Goal: Information Seeking & Learning: Compare options

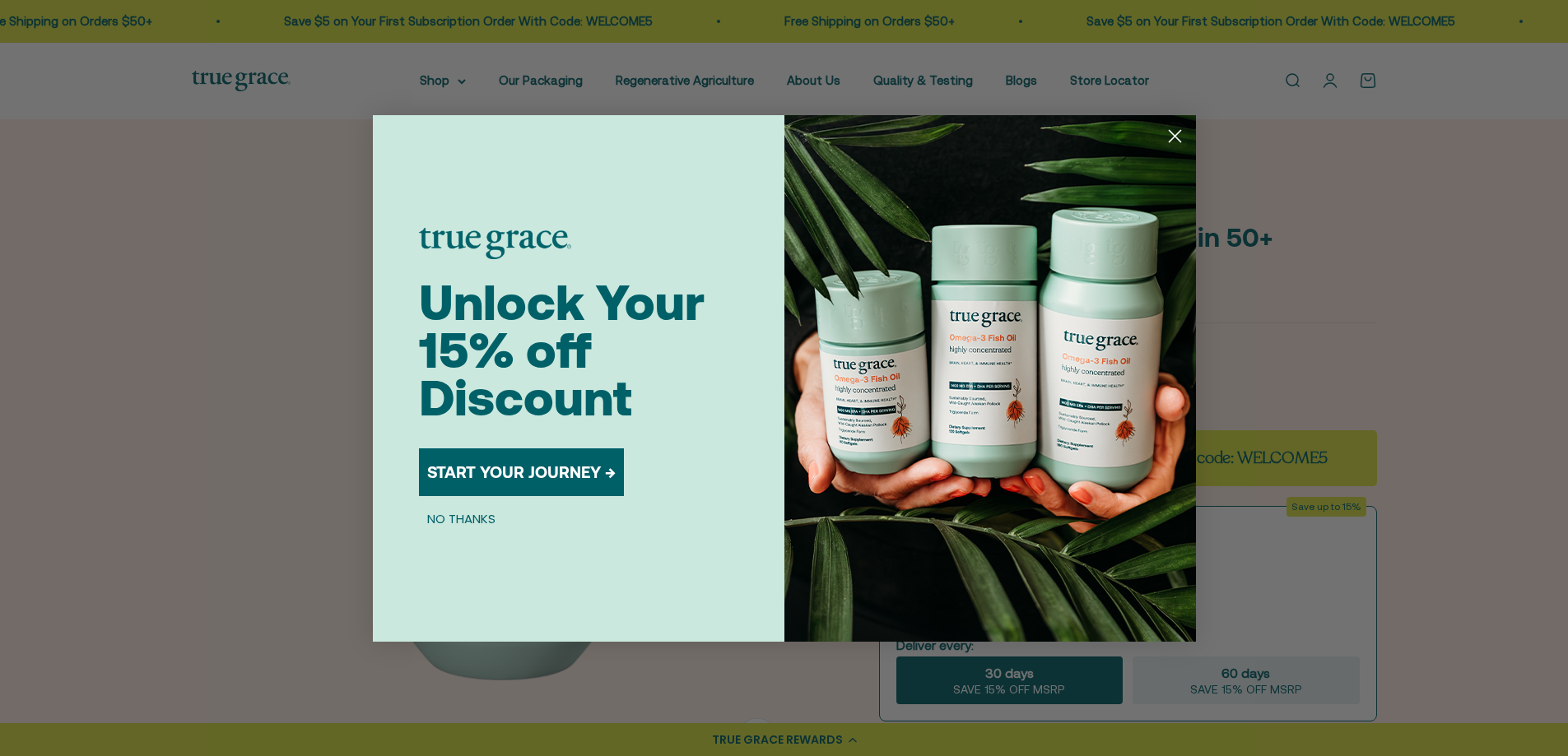
click at [1174, 135] on icon "Close dialog" at bounding box center [1175, 136] width 12 height 12
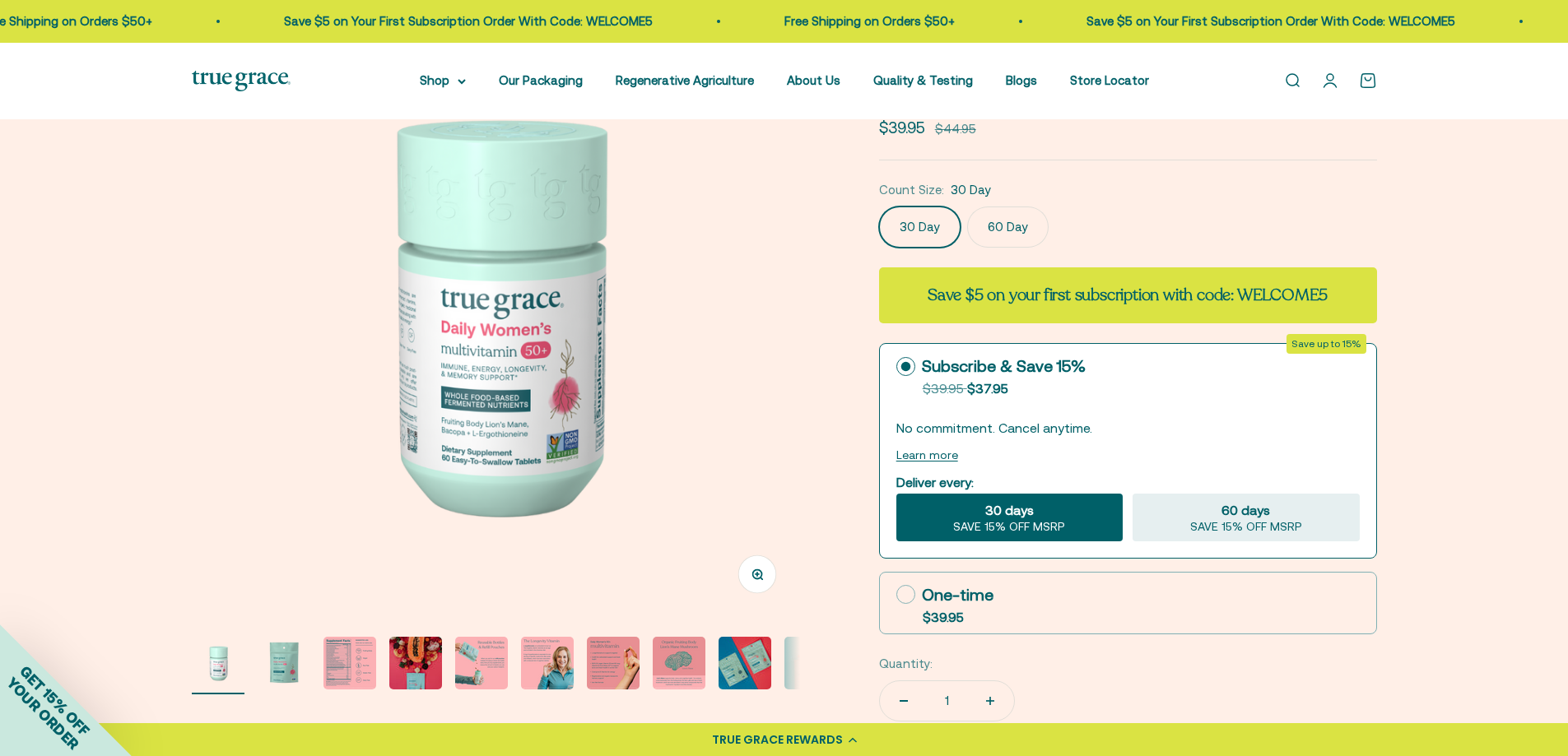
scroll to position [164, 0]
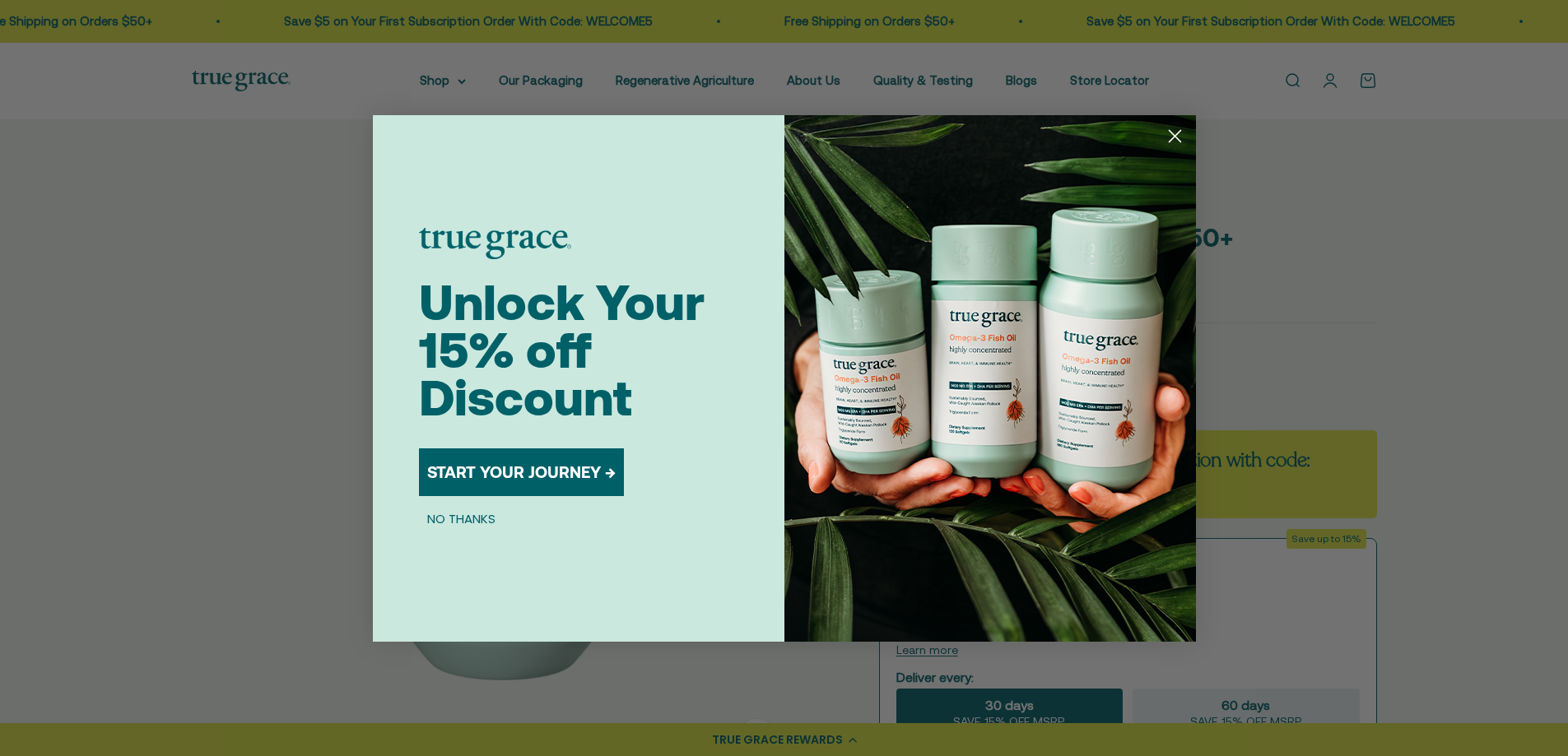
click at [1178, 141] on icon "Close dialog" at bounding box center [1175, 136] width 12 height 12
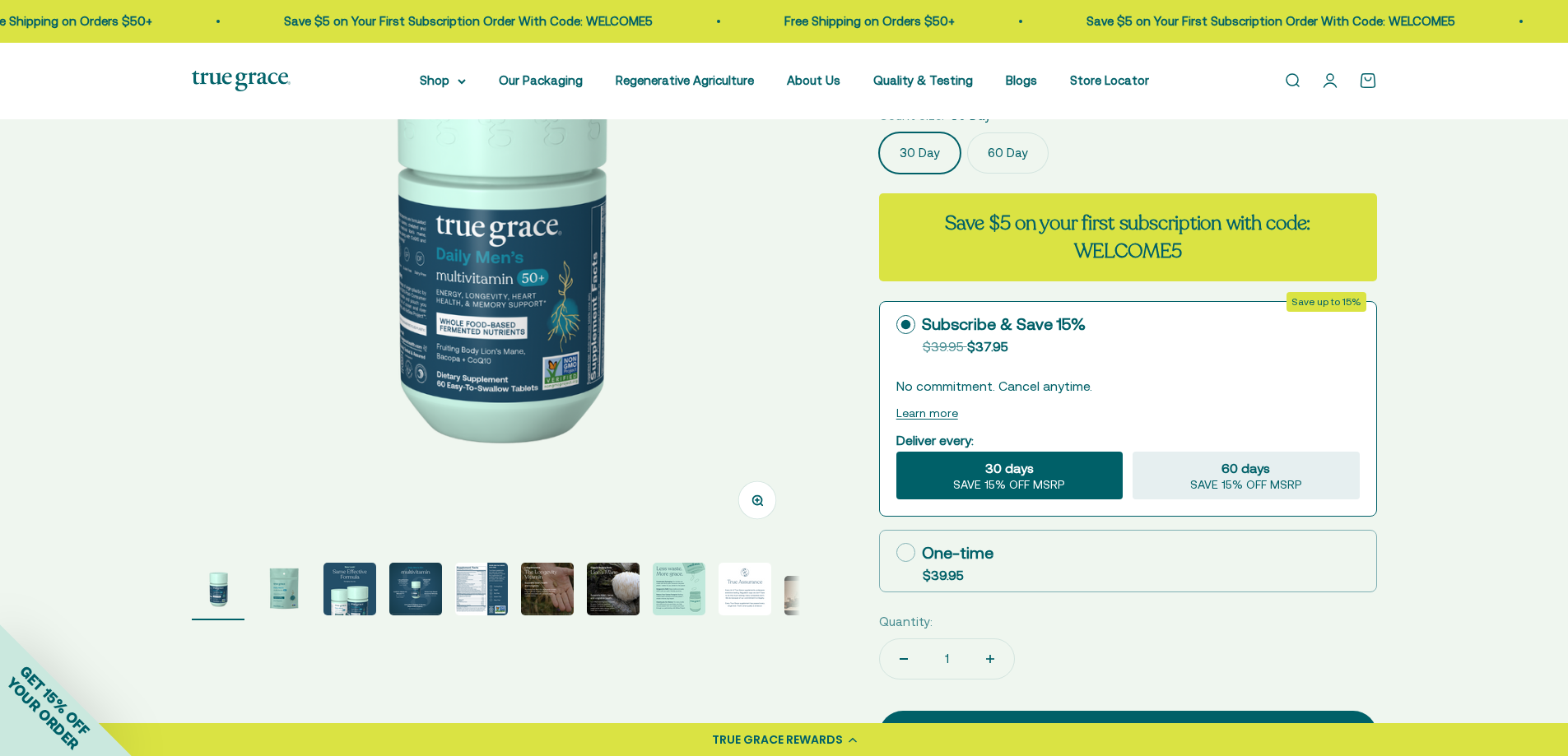
scroll to position [246, 0]
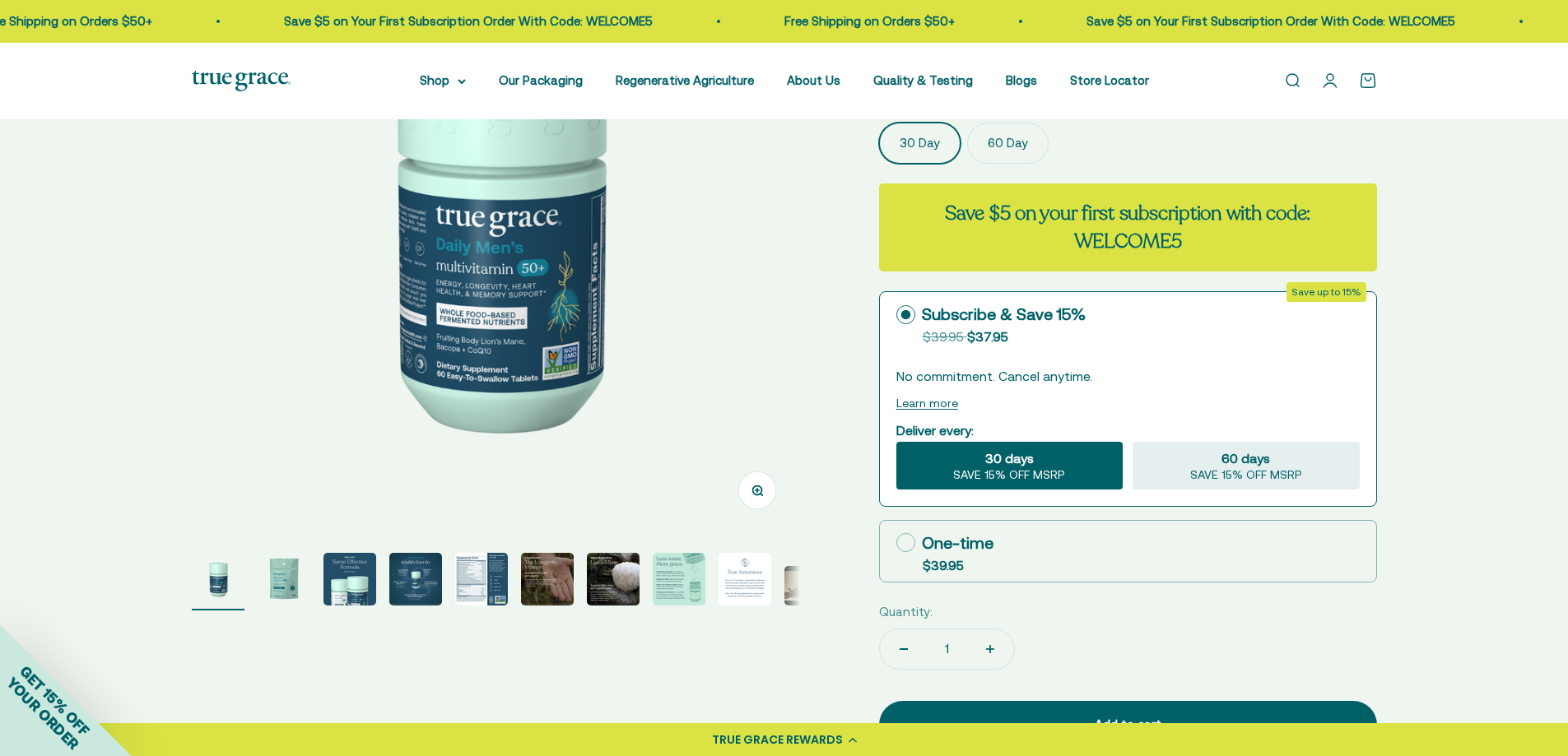
click at [292, 590] on img "Go to item 2" at bounding box center [283, 579] width 53 height 53
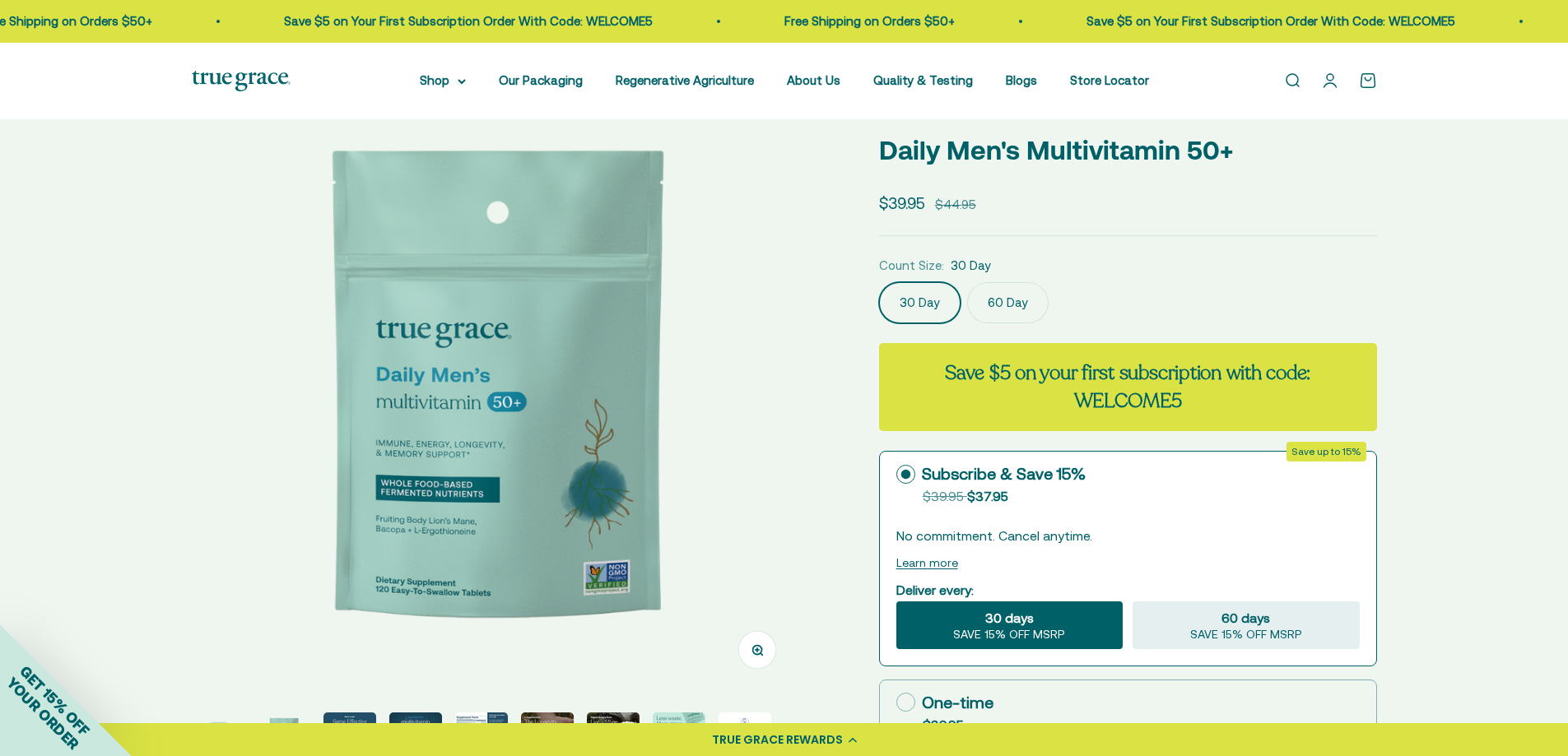
scroll to position [0, 0]
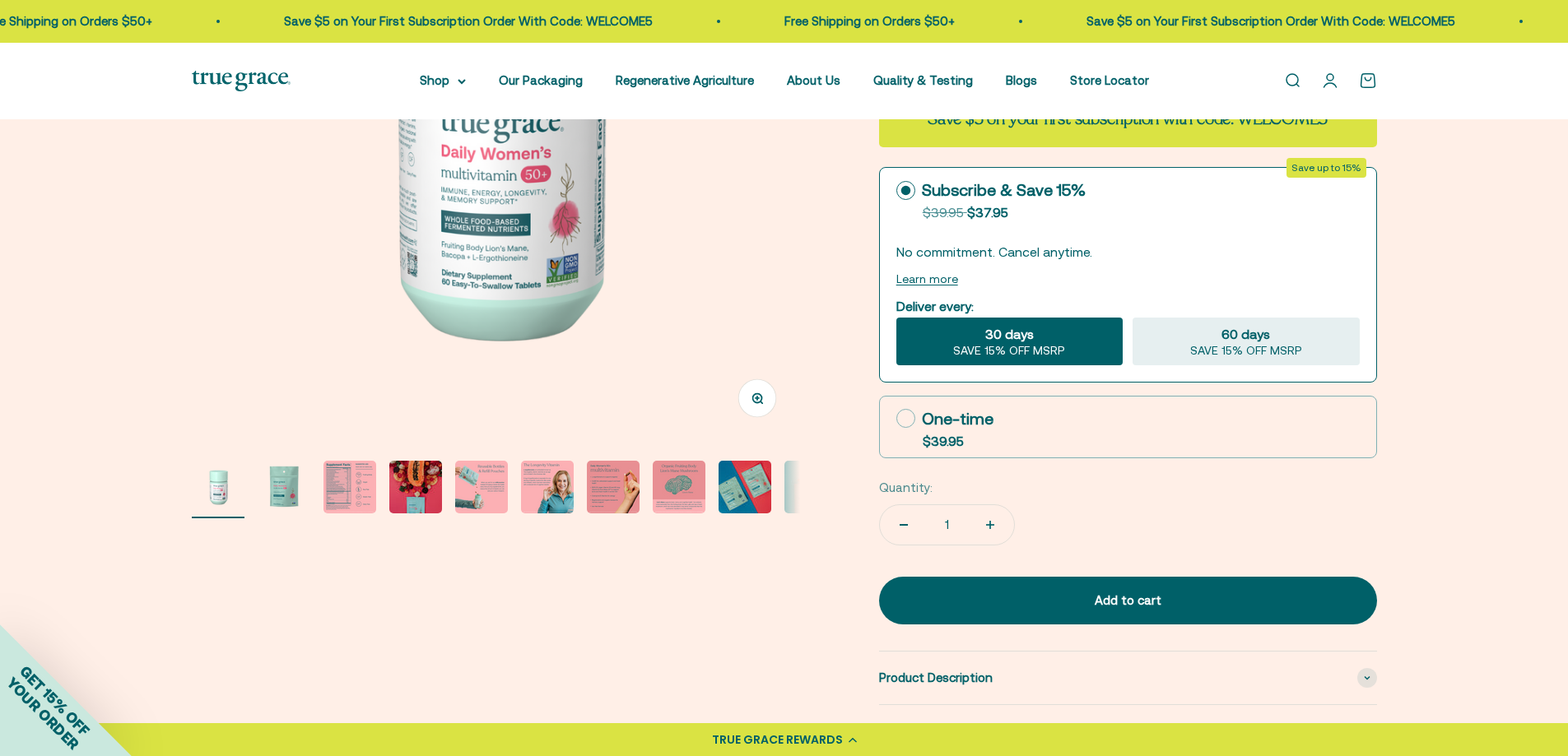
scroll to position [246, 0]
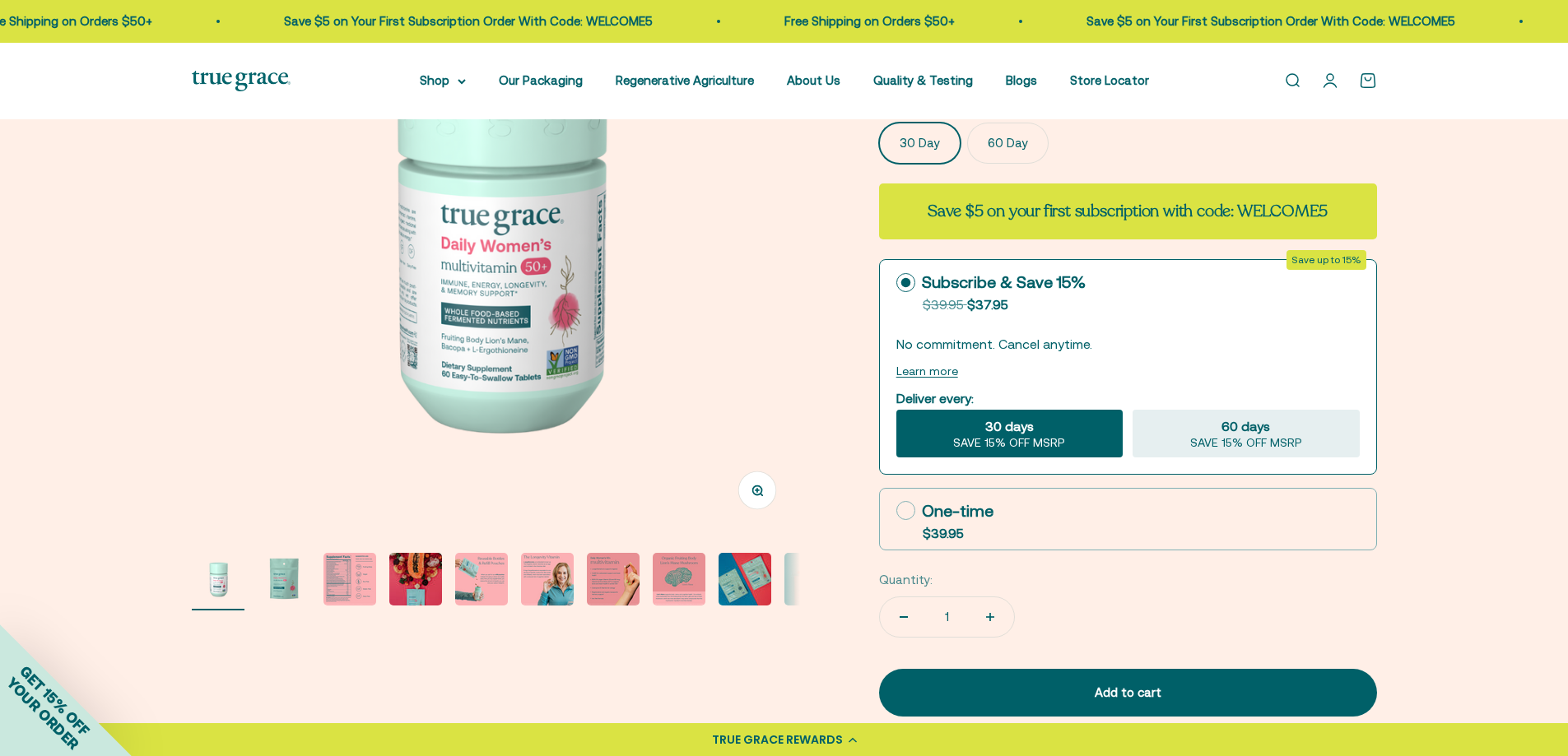
click at [288, 568] on img "Go to item 2" at bounding box center [283, 579] width 53 height 53
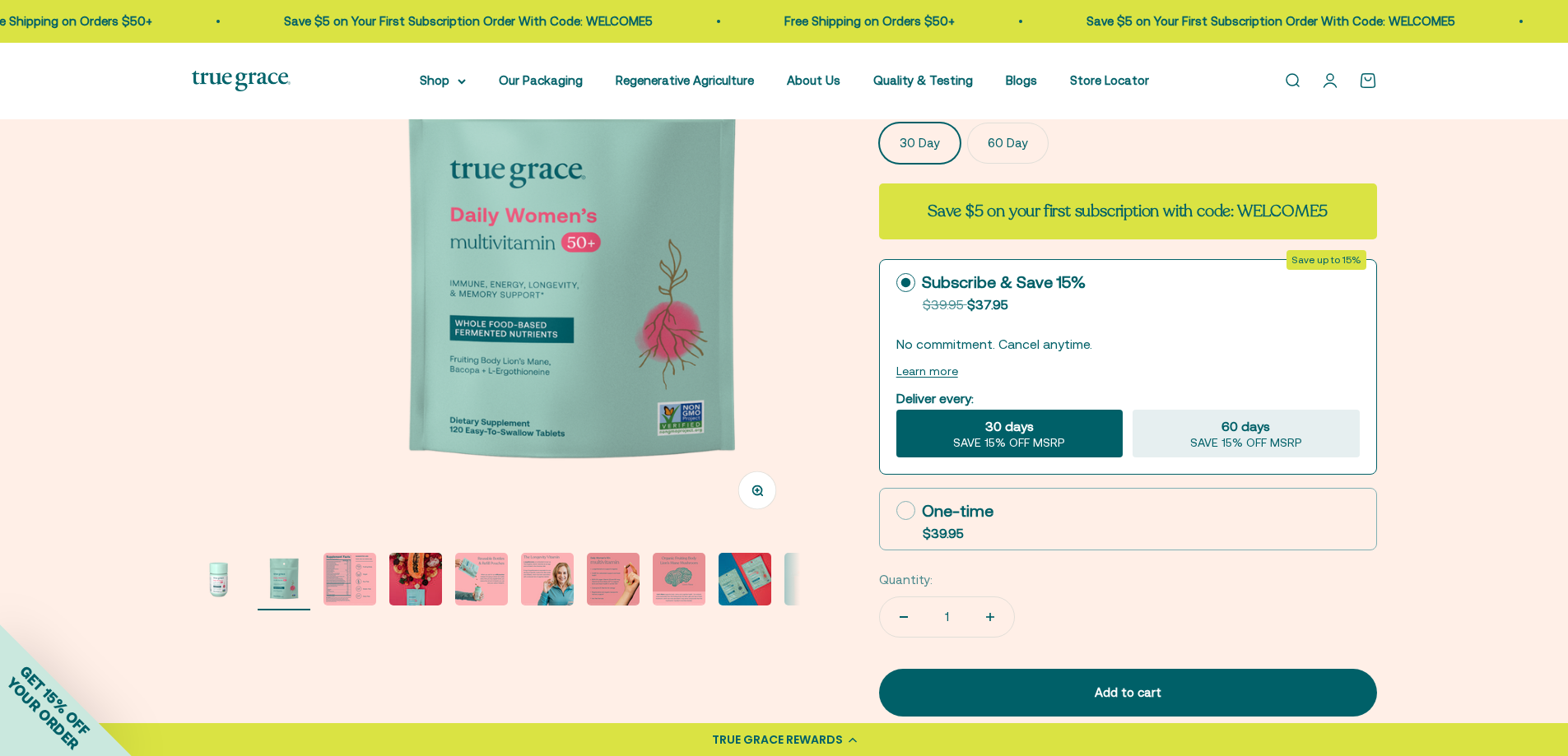
scroll to position [0, 628]
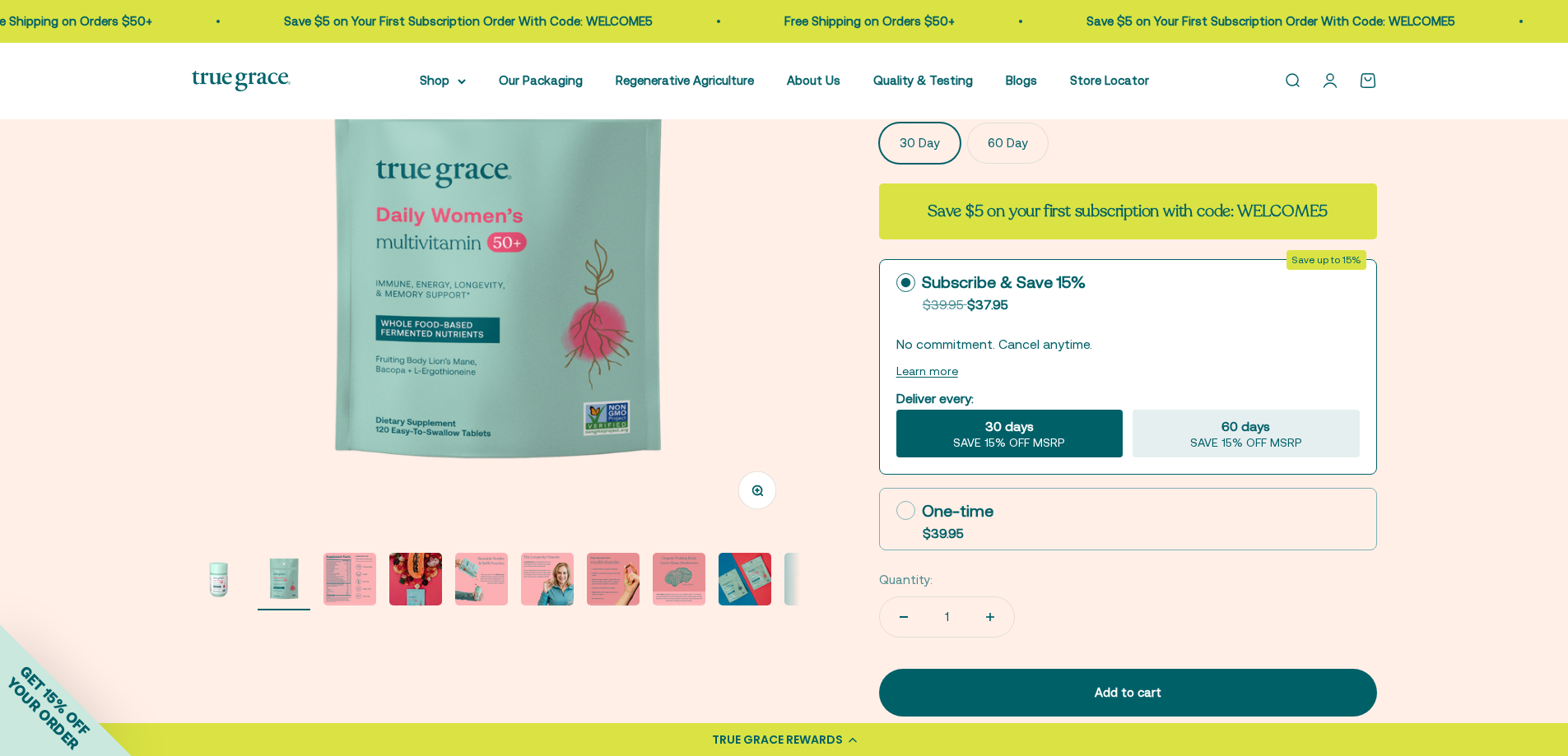
click at [232, 580] on img "Go to item 1" at bounding box center [218, 579] width 53 height 53
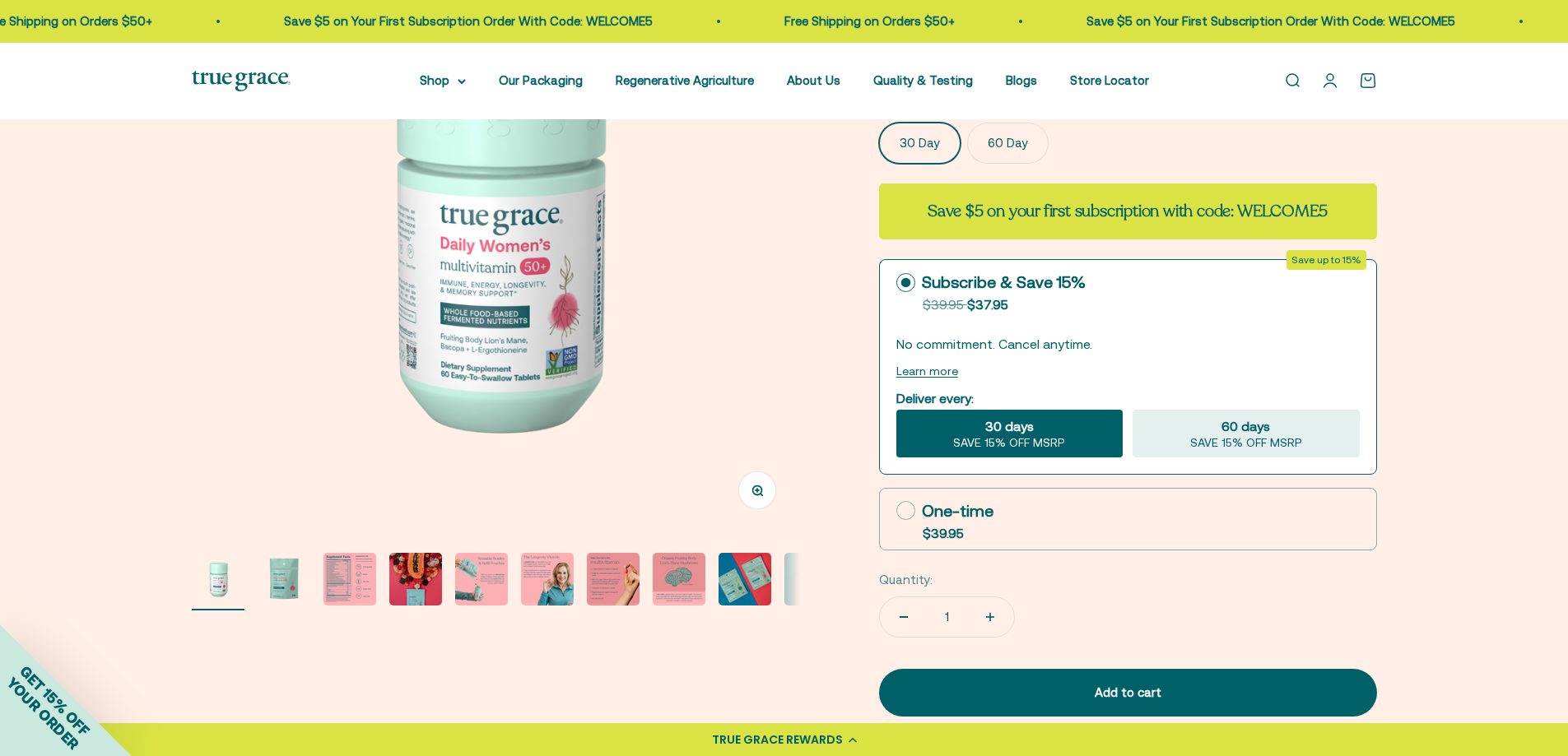
scroll to position [0, 0]
click at [686, 570] on img "Go to item 8" at bounding box center [678, 579] width 53 height 53
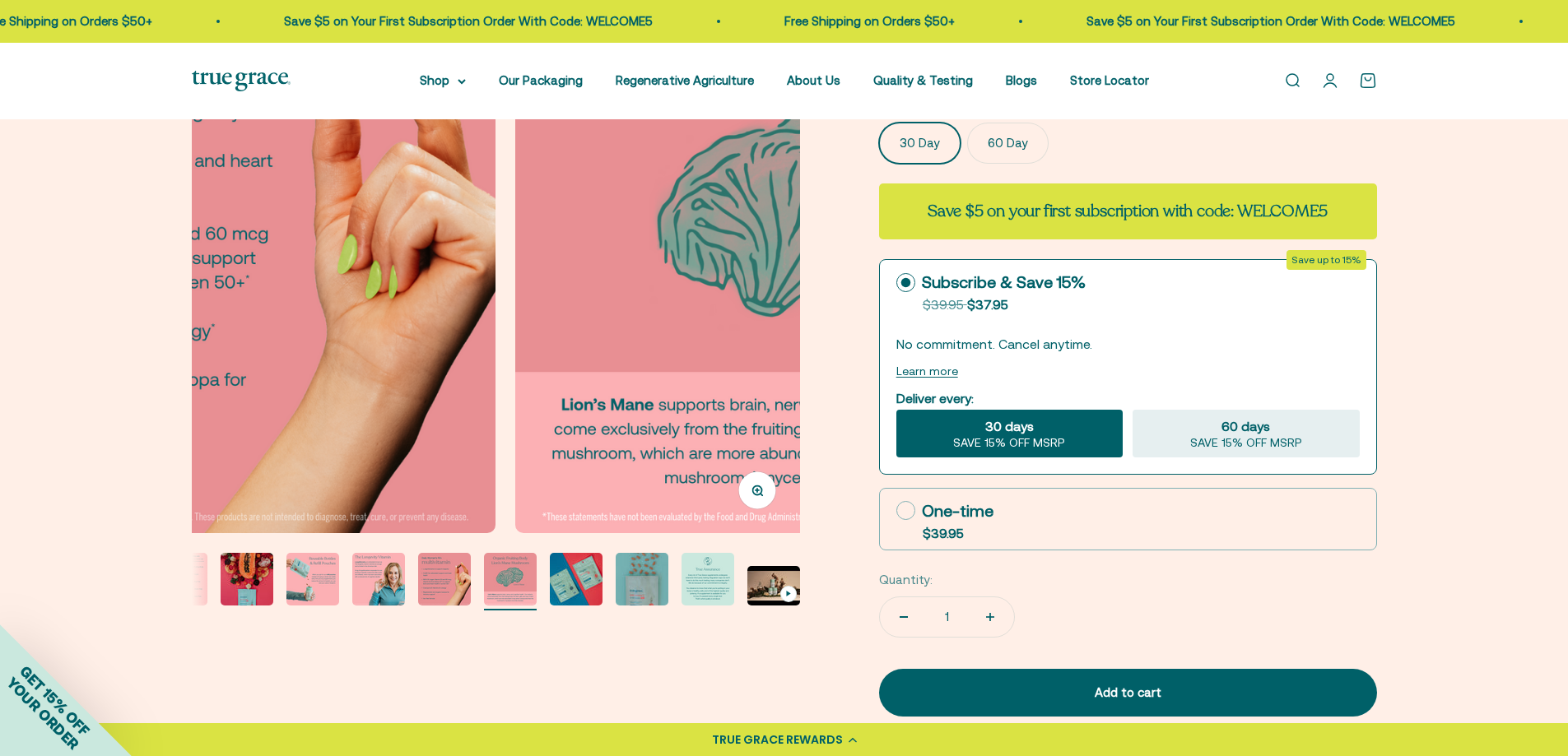
scroll to position [0, 4396]
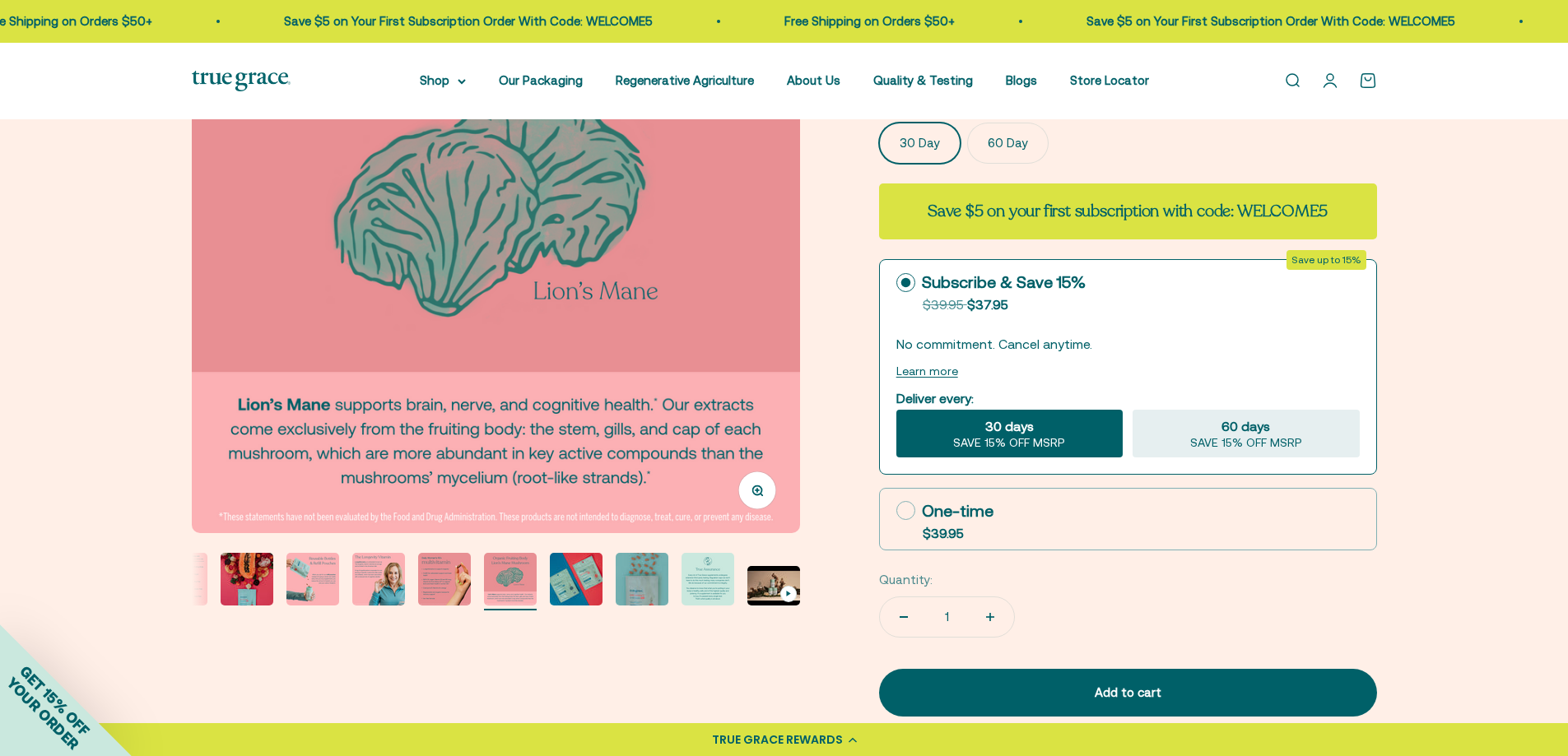
click at [599, 572] on img "Go to item 9" at bounding box center [576, 579] width 53 height 53
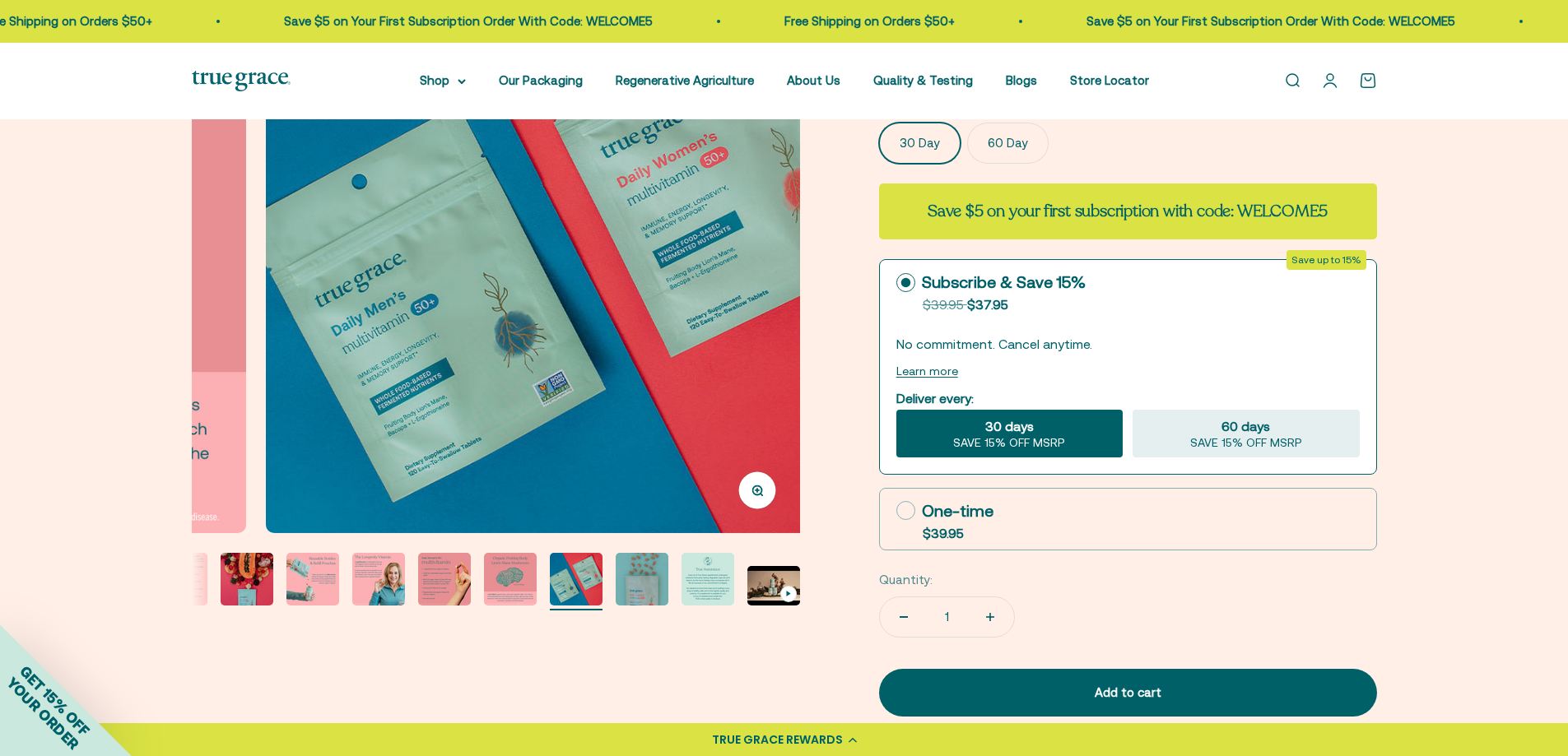
scroll to position [0, 5025]
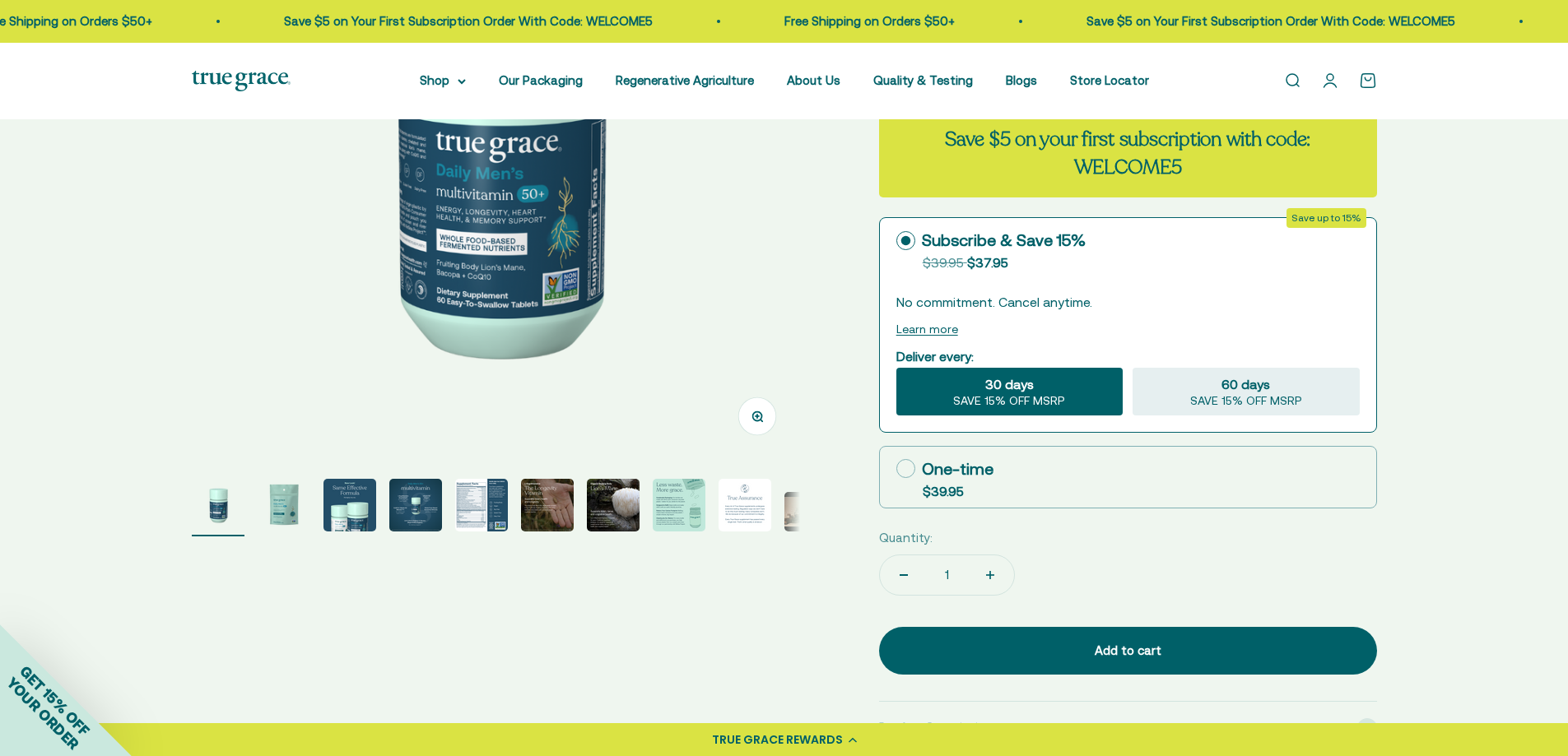
scroll to position [329, 0]
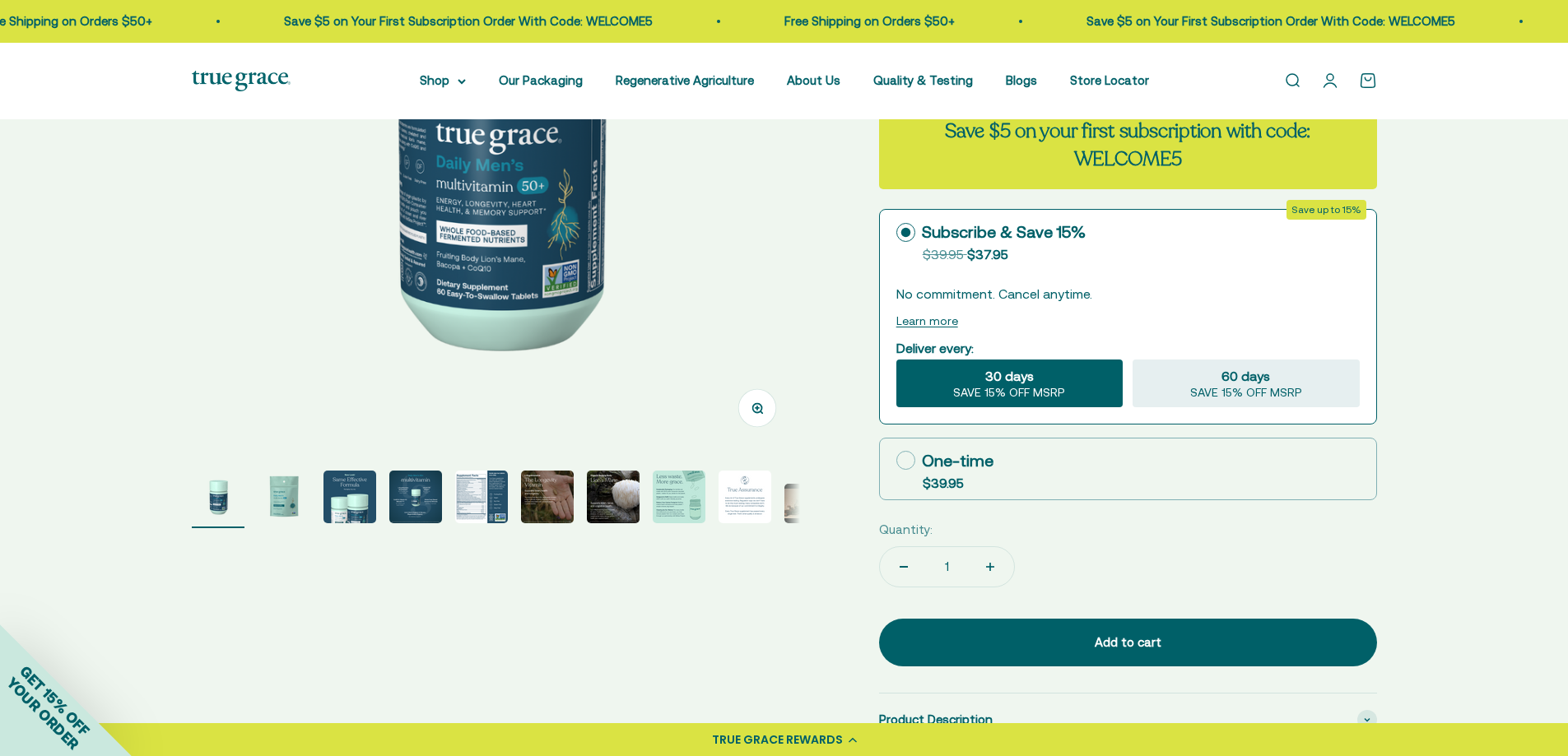
click at [290, 489] on img "Go to item 2" at bounding box center [283, 496] width 53 height 53
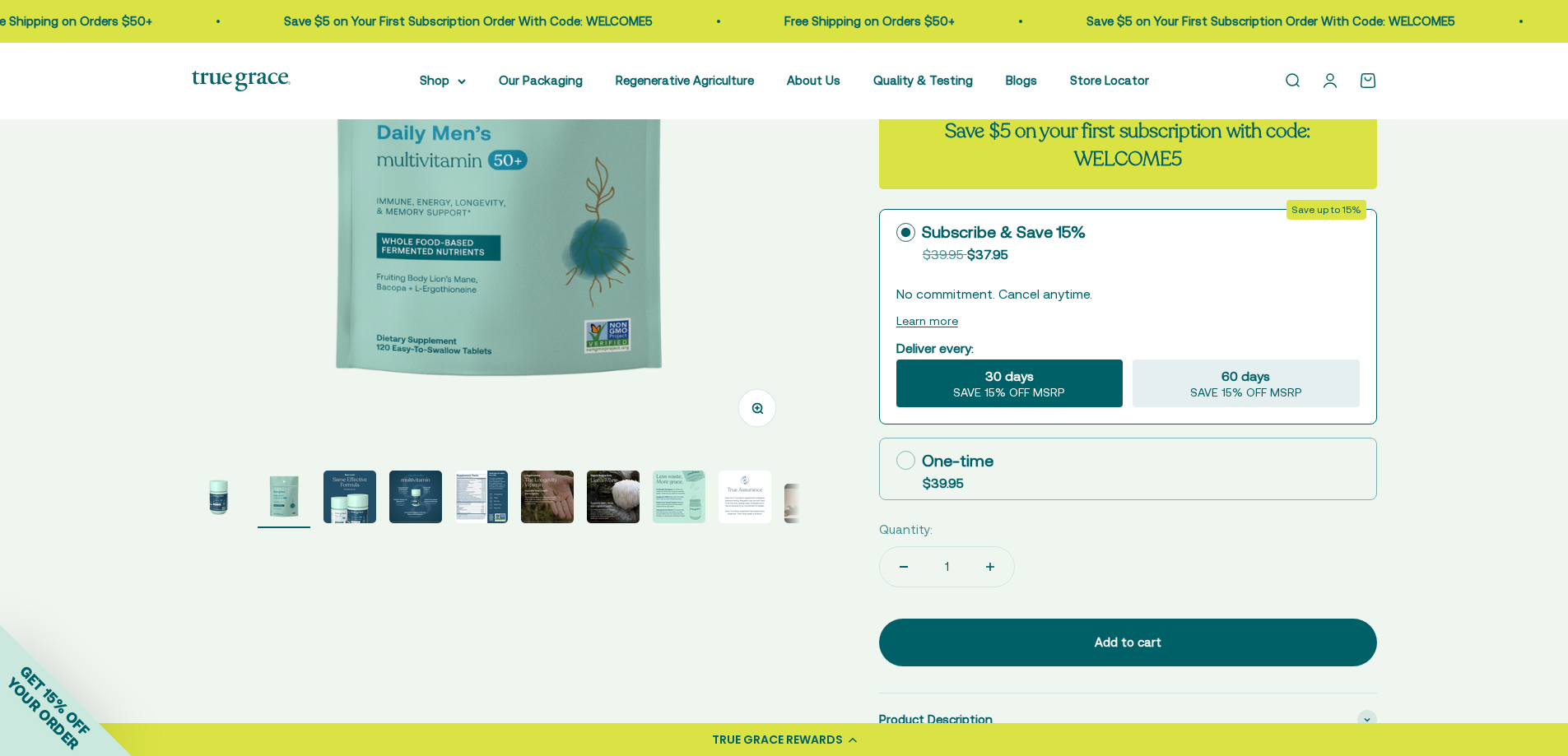
scroll to position [0, 628]
click at [226, 497] on img "Go to item 1" at bounding box center [218, 496] width 53 height 53
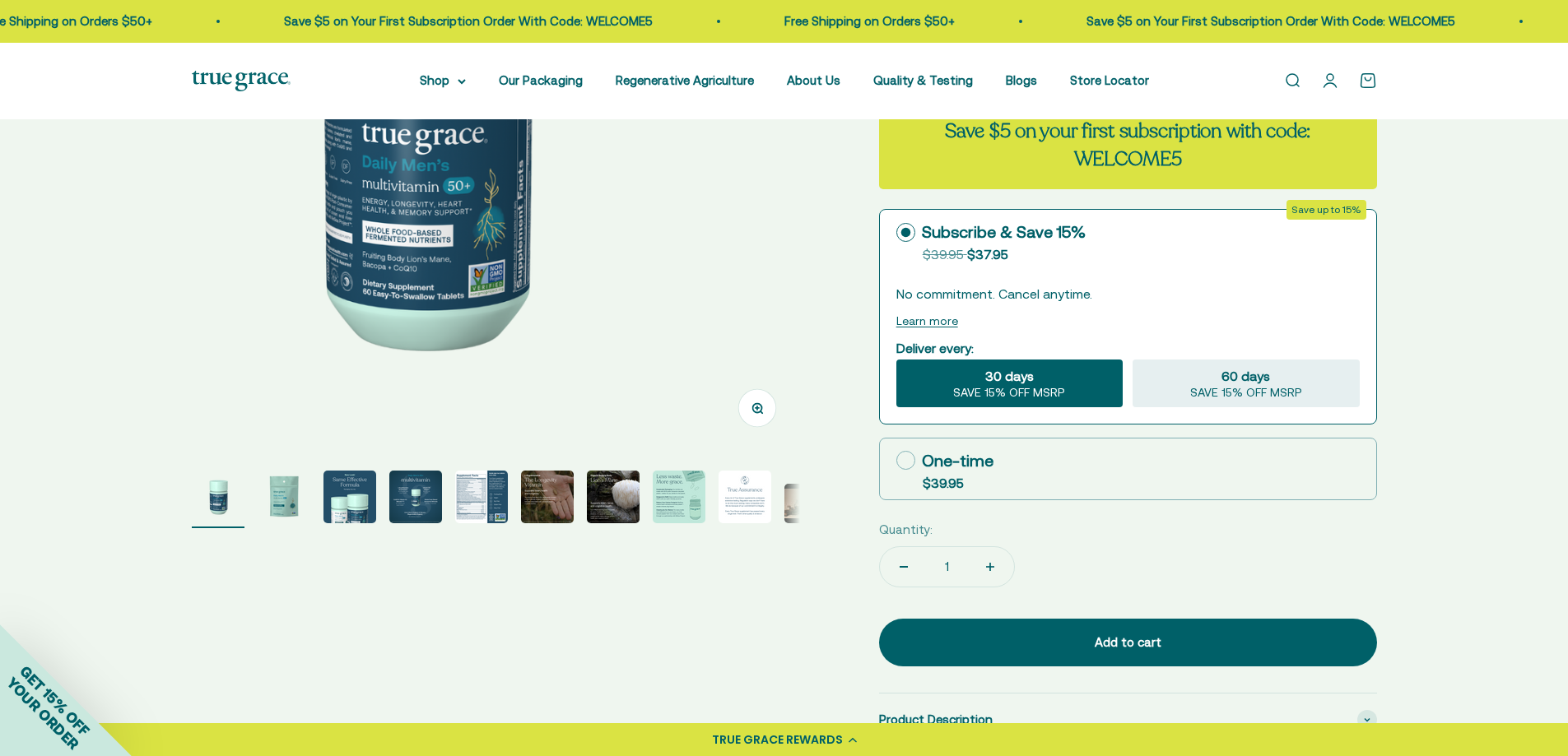
scroll to position [0, 0]
